Goal: Information Seeking & Learning: Learn about a topic

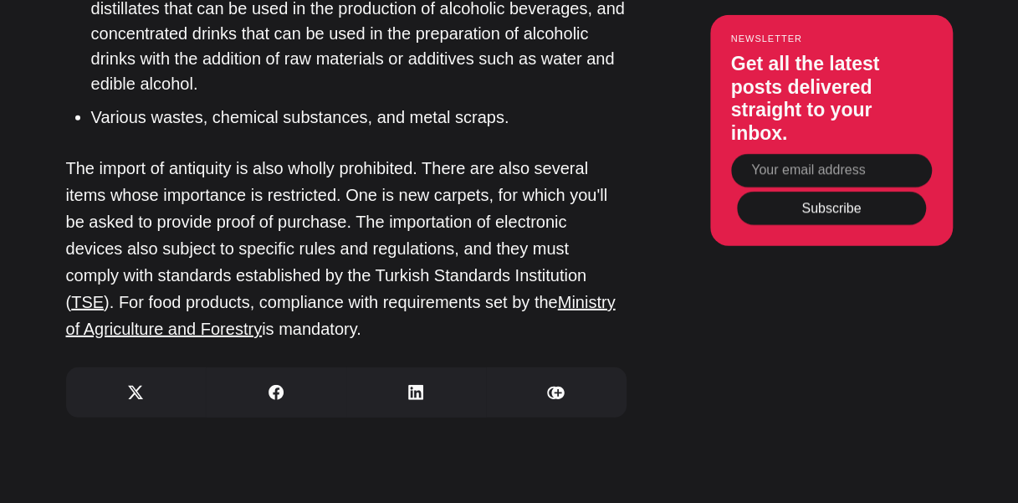
scroll to position [5281, 0]
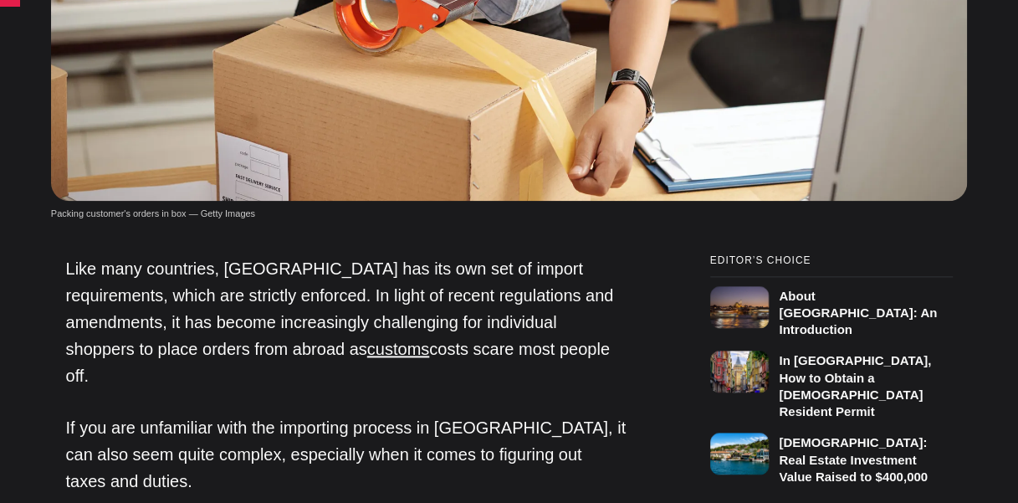
scroll to position [830, 0]
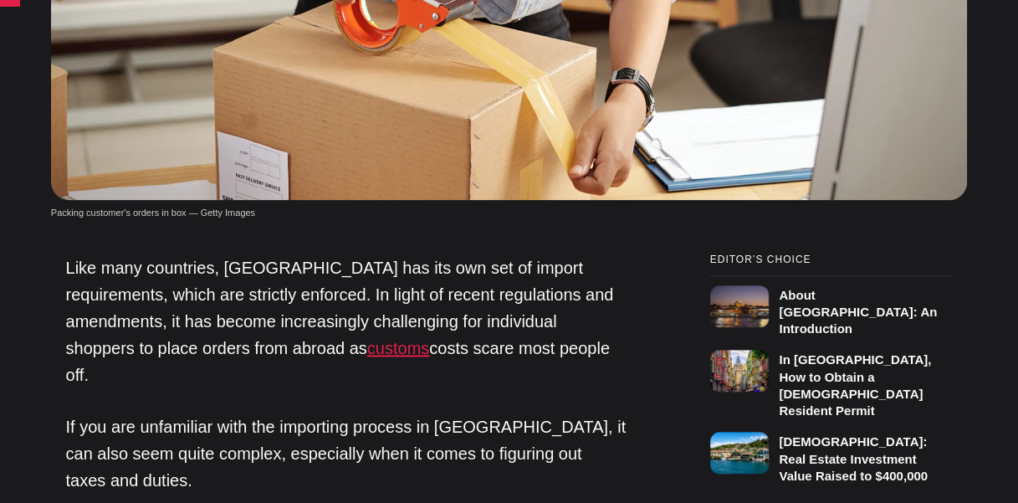
click at [367, 339] on link "customs" at bounding box center [398, 348] width 62 height 18
